Goal: Task Accomplishment & Management: Manage account settings

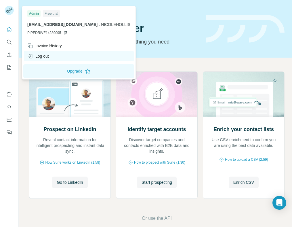
click at [36, 57] on div "Log out" at bounding box center [38, 56] width 22 height 6
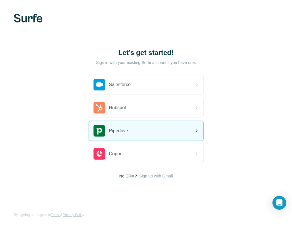
click at [118, 127] on div "Pipedrive" at bounding box center [111, 131] width 35 height 12
click at [123, 132] on span "Pipedrive" at bounding box center [118, 130] width 19 height 7
